Goal: Check status: Check status

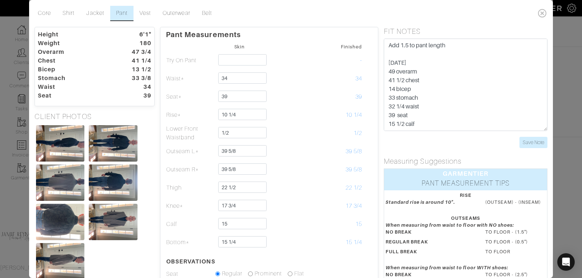
scroll to position [19, 0]
click at [543, 12] on icon at bounding box center [542, 13] width 15 height 15
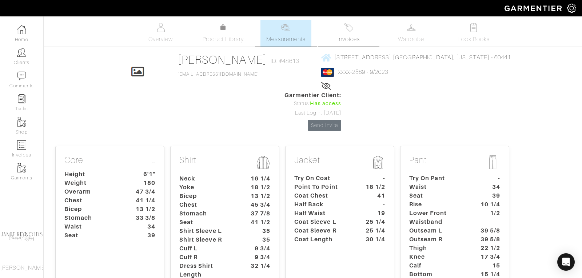
click at [349, 31] on img at bounding box center [348, 27] width 9 height 9
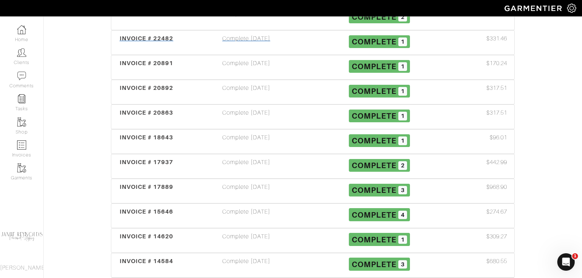
scroll to position [614, 0]
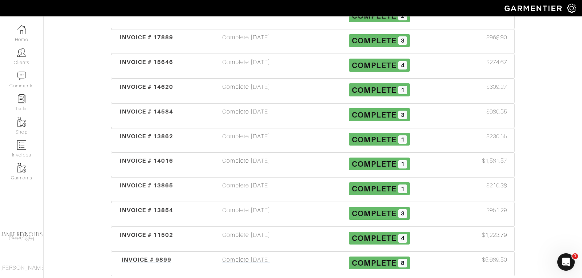
click at [155, 256] on span "INVOICE # 9899" at bounding box center [147, 259] width 50 height 7
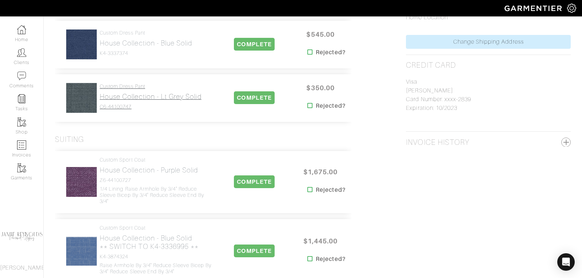
scroll to position [459, 0]
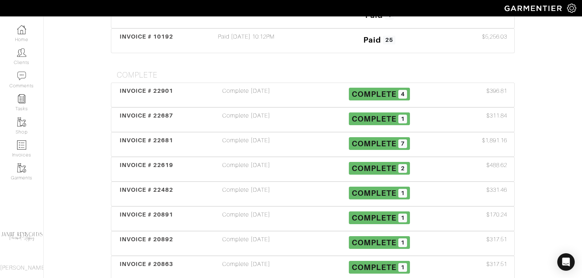
scroll to position [307, 0]
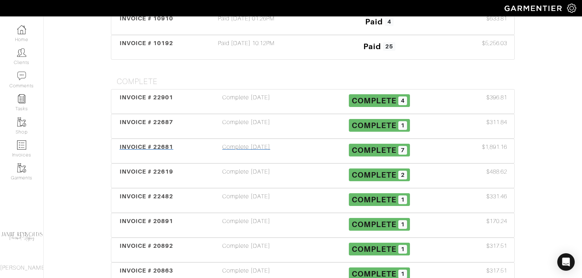
click at [159, 143] on span "INVOICE # 22681" at bounding box center [147, 146] width 54 height 7
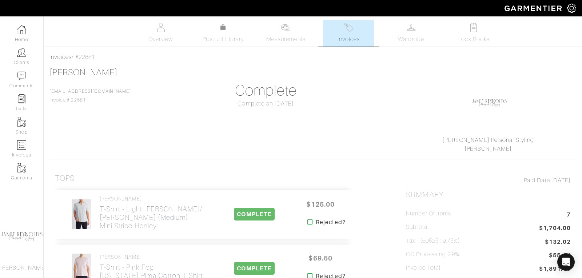
scroll to position [2, 0]
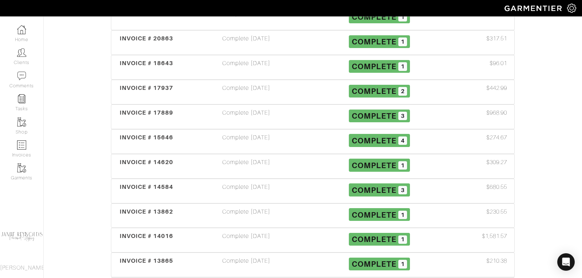
scroll to position [544, 0]
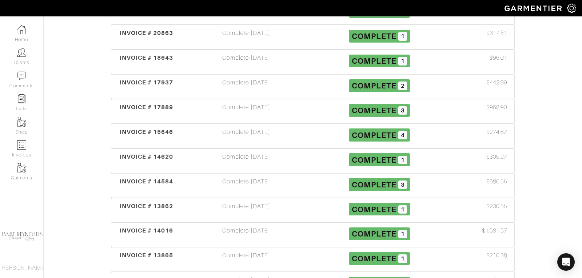
click at [142, 227] on span "INVOICE # 14016" at bounding box center [147, 230] width 54 height 7
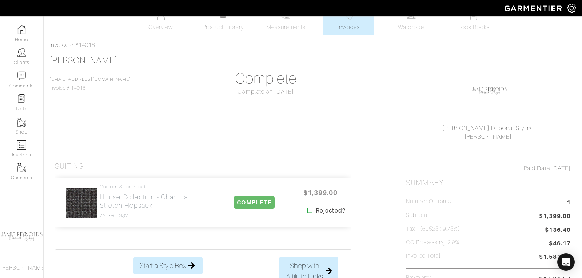
scroll to position [16, 0]
